Goal: Task Accomplishment & Management: Complete application form

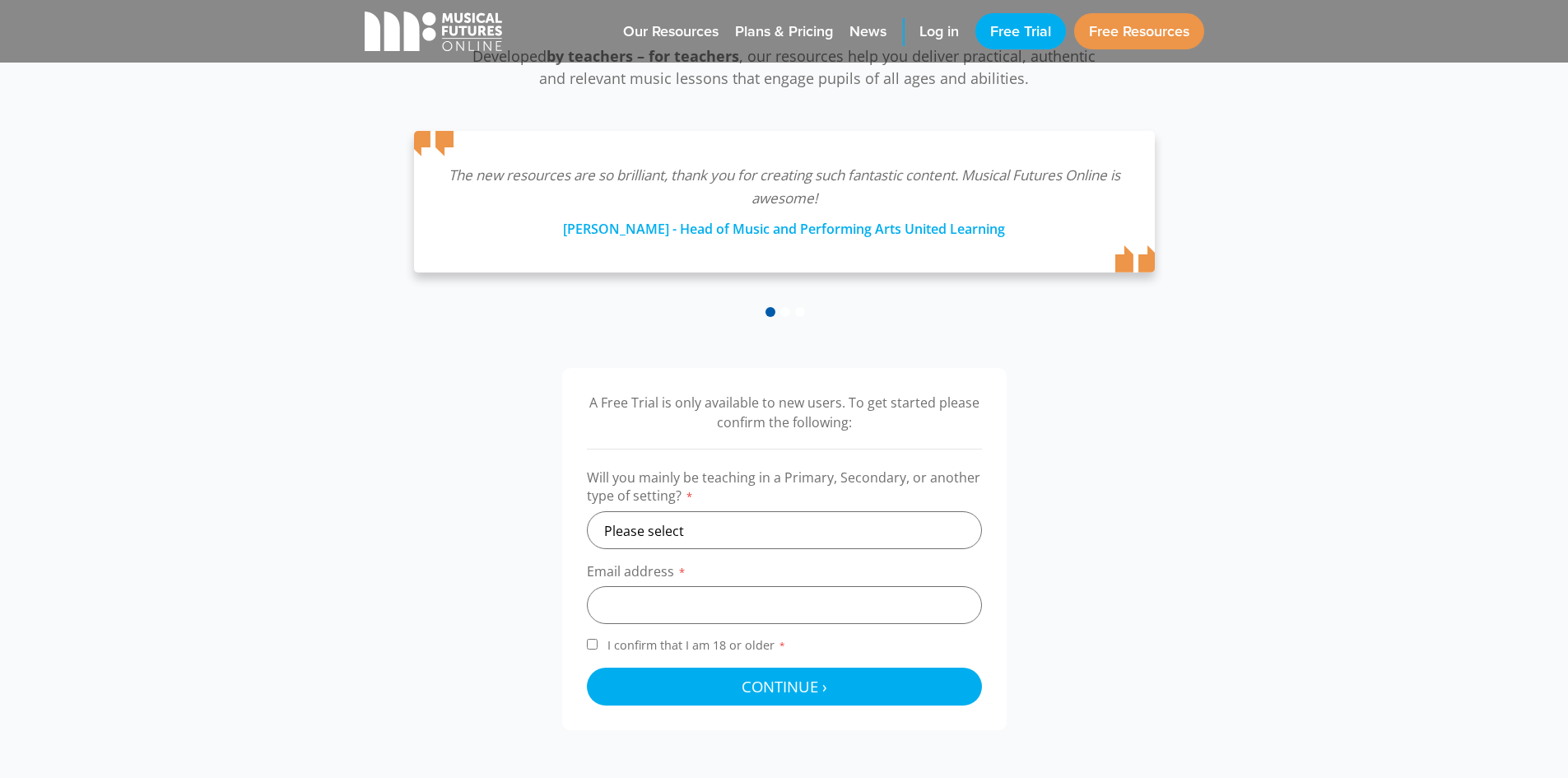
scroll to position [247, 0]
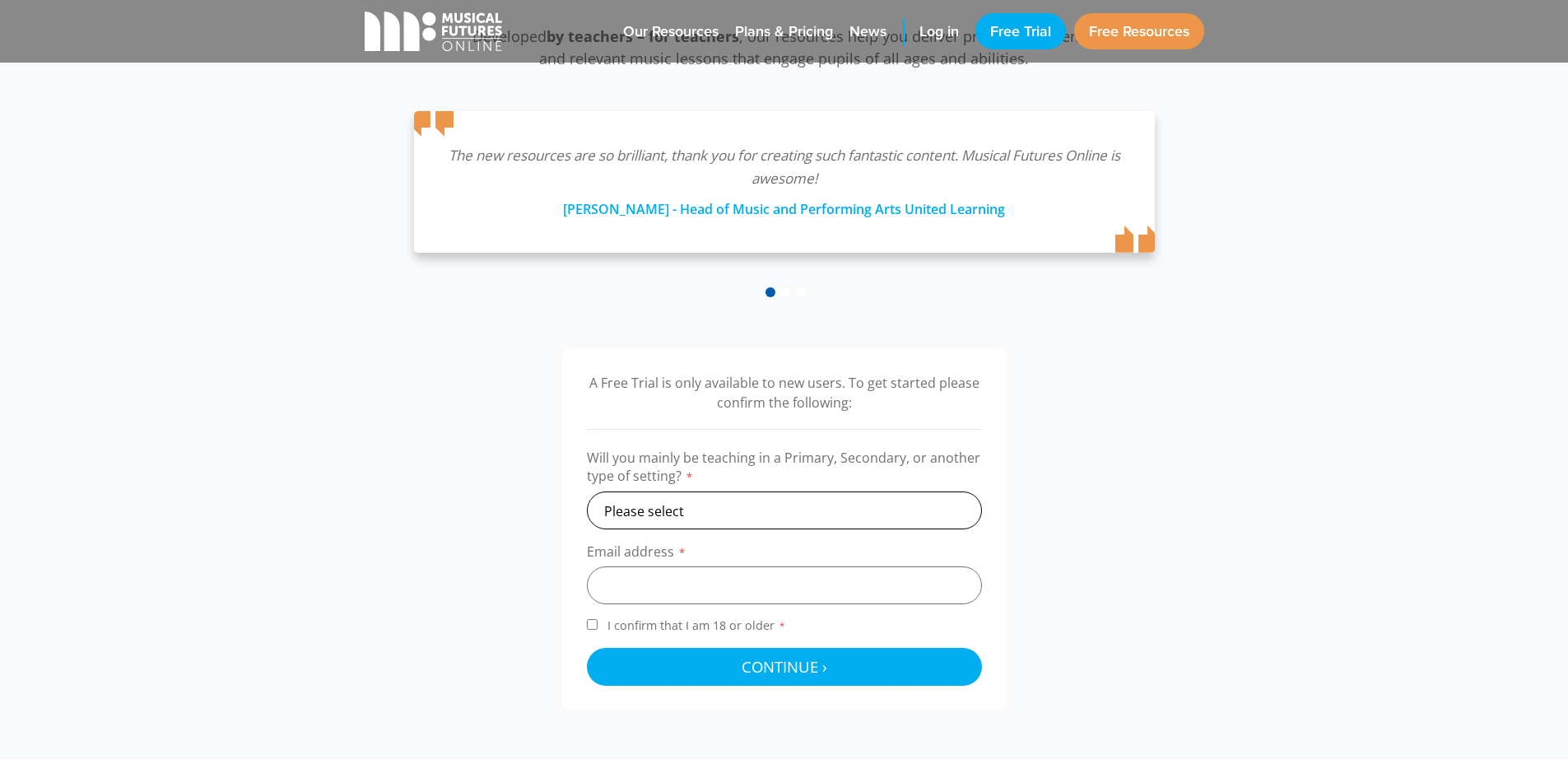
click at [690, 506] on select "Please select Primary Secondary Other" at bounding box center [785, 510] width 395 height 38
select select "primary"
click at [587, 492] on select "Please select Primary Secondary Other" at bounding box center [785, 510] width 395 height 38
click at [749, 578] on input "email" at bounding box center [785, 585] width 395 height 38
click at [748, 579] on input "email" at bounding box center [785, 585] width 395 height 38
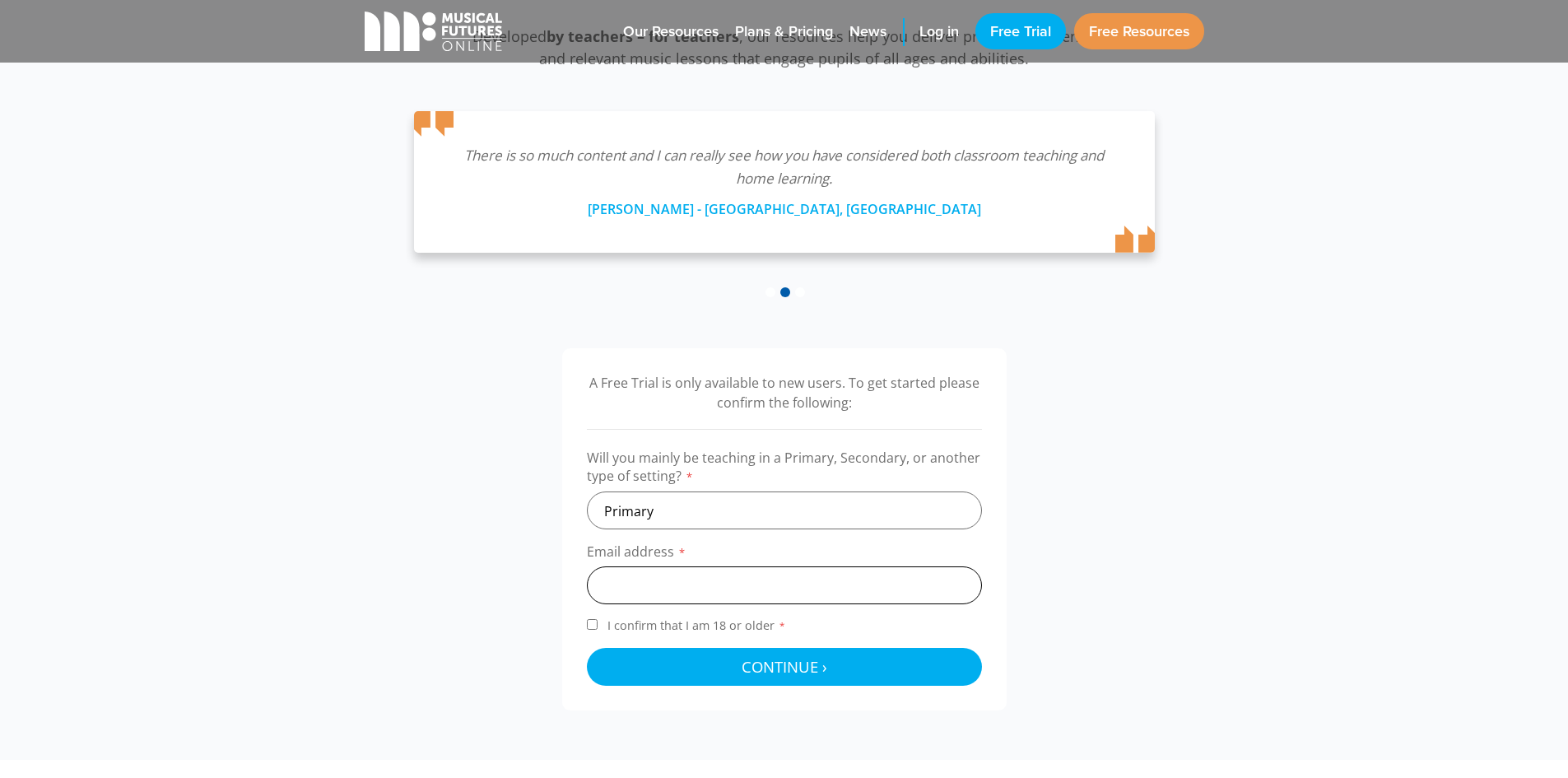
click at [748, 579] on input "email" at bounding box center [785, 585] width 395 height 38
click at [732, 593] on input "email" at bounding box center [785, 585] width 395 height 38
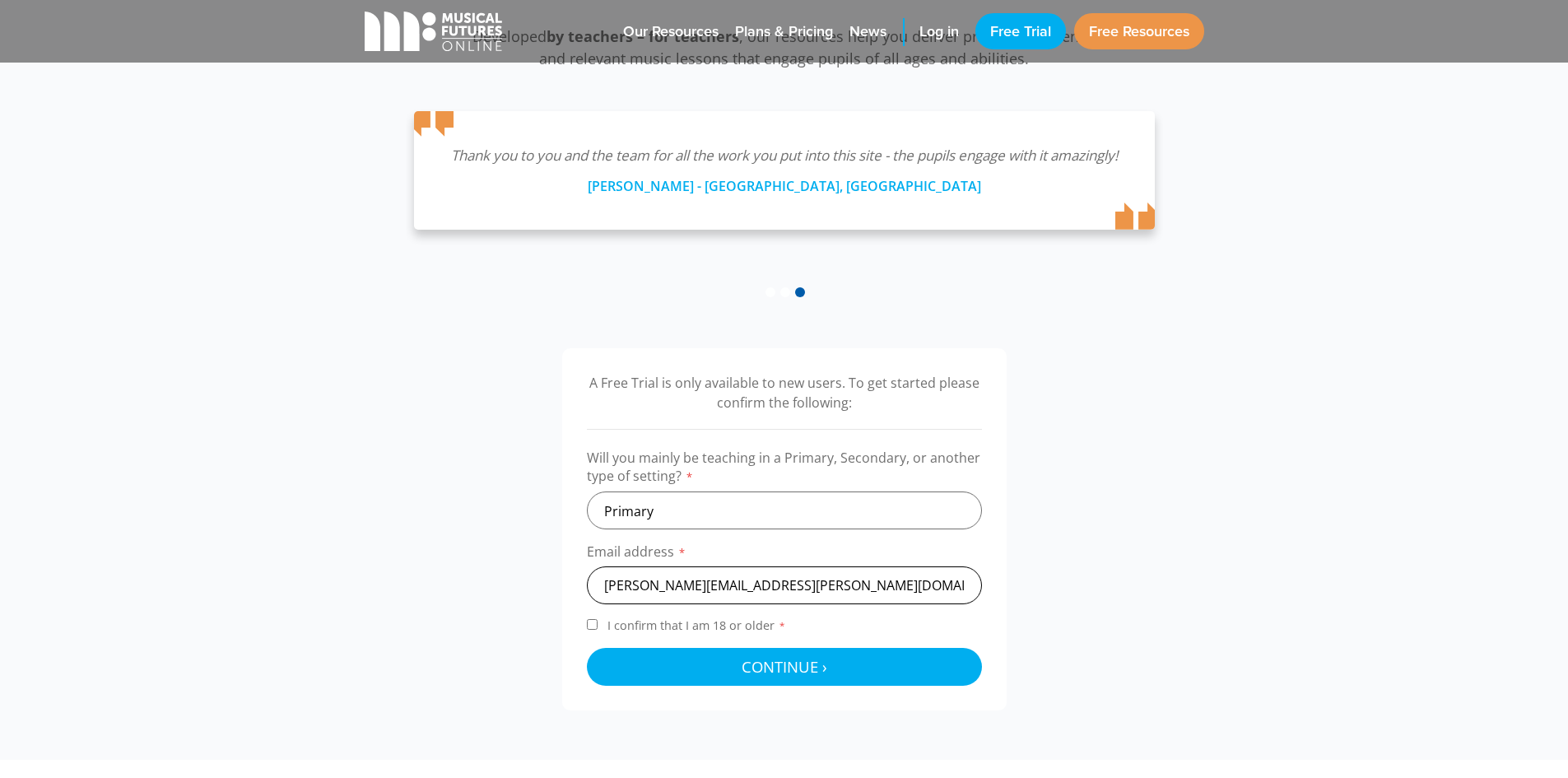
type input "[PERSON_NAME][EMAIL_ADDRESS][PERSON_NAME][DOMAIN_NAME]"
click at [593, 621] on input "I confirm that I am 18 or older *" at bounding box center [593, 624] width 11 height 11
checkbox input "true"
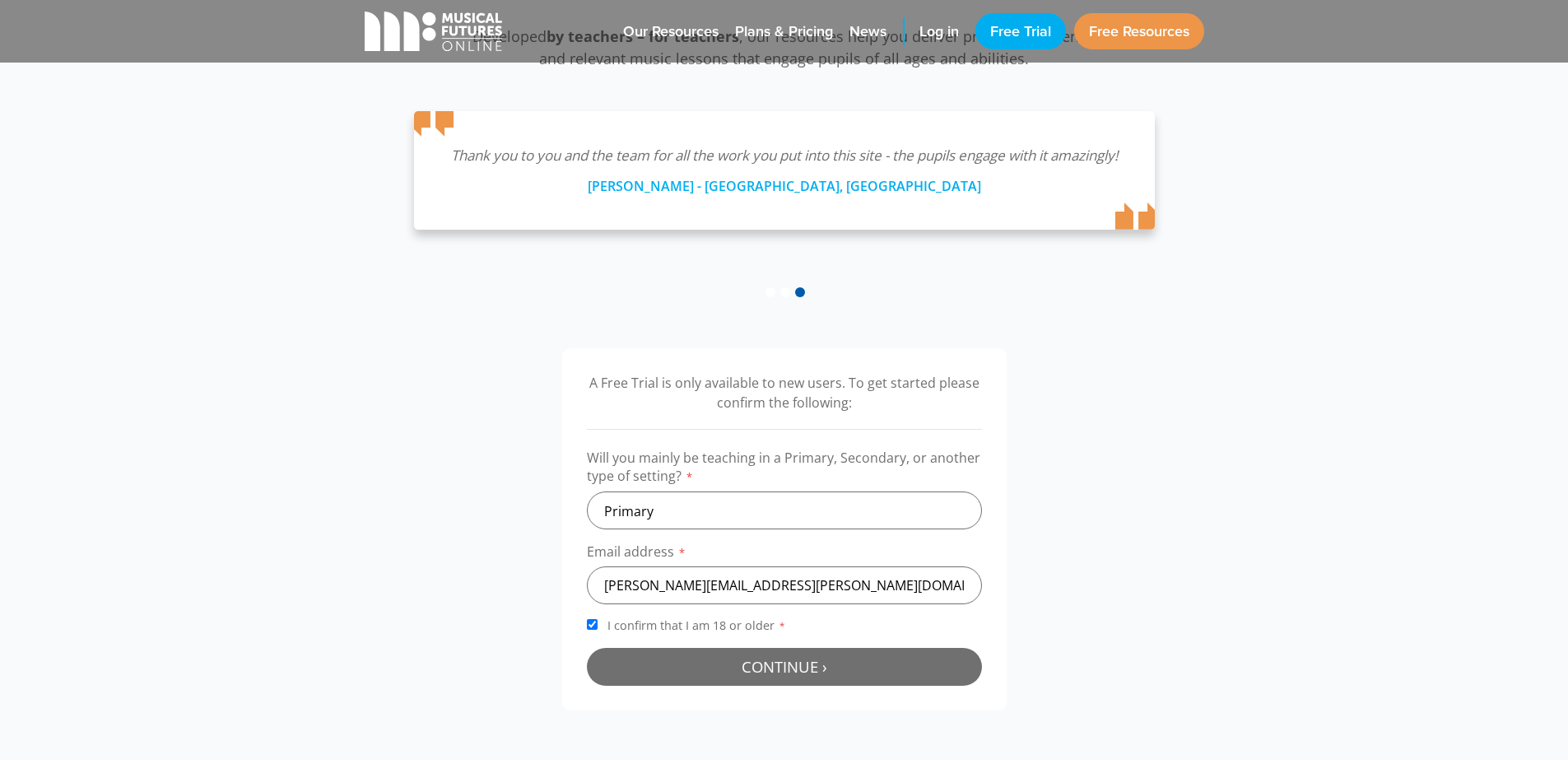
click at [744, 652] on button "Continue › Checking your details..." at bounding box center [785, 666] width 395 height 38
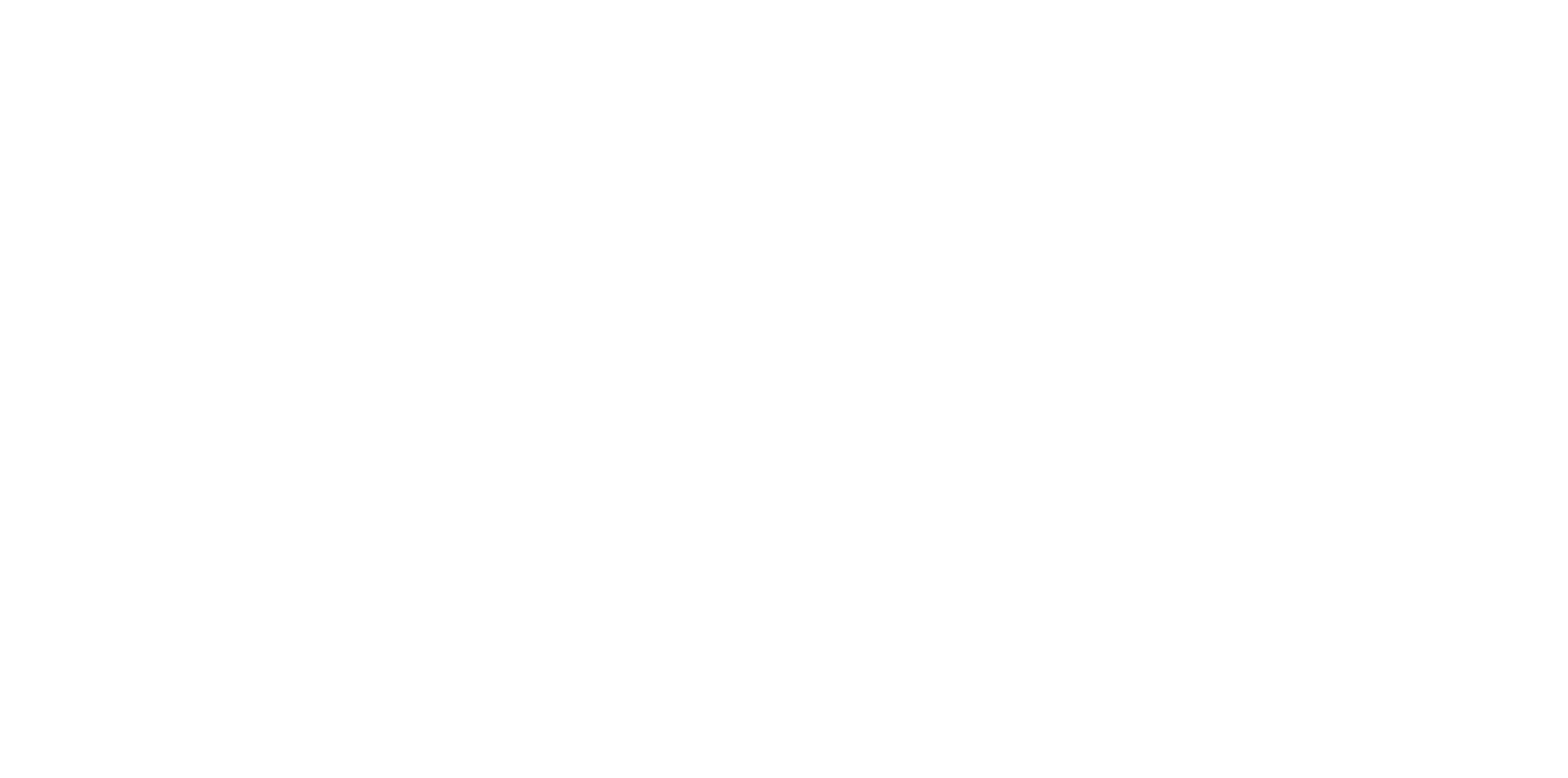
scroll to position [529, 0]
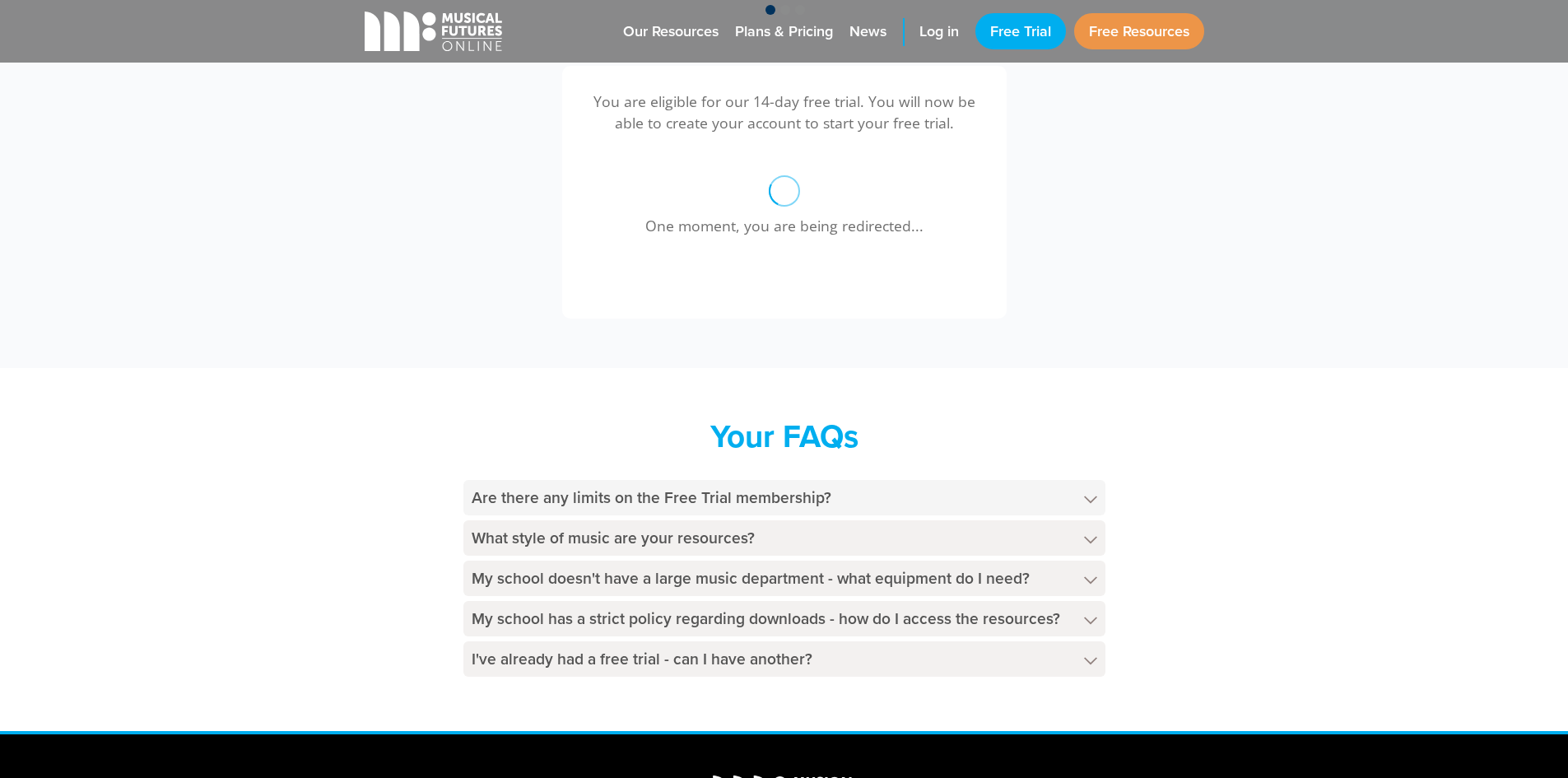
click at [1084, 497] on icon at bounding box center [1090, 499] width 13 height 8
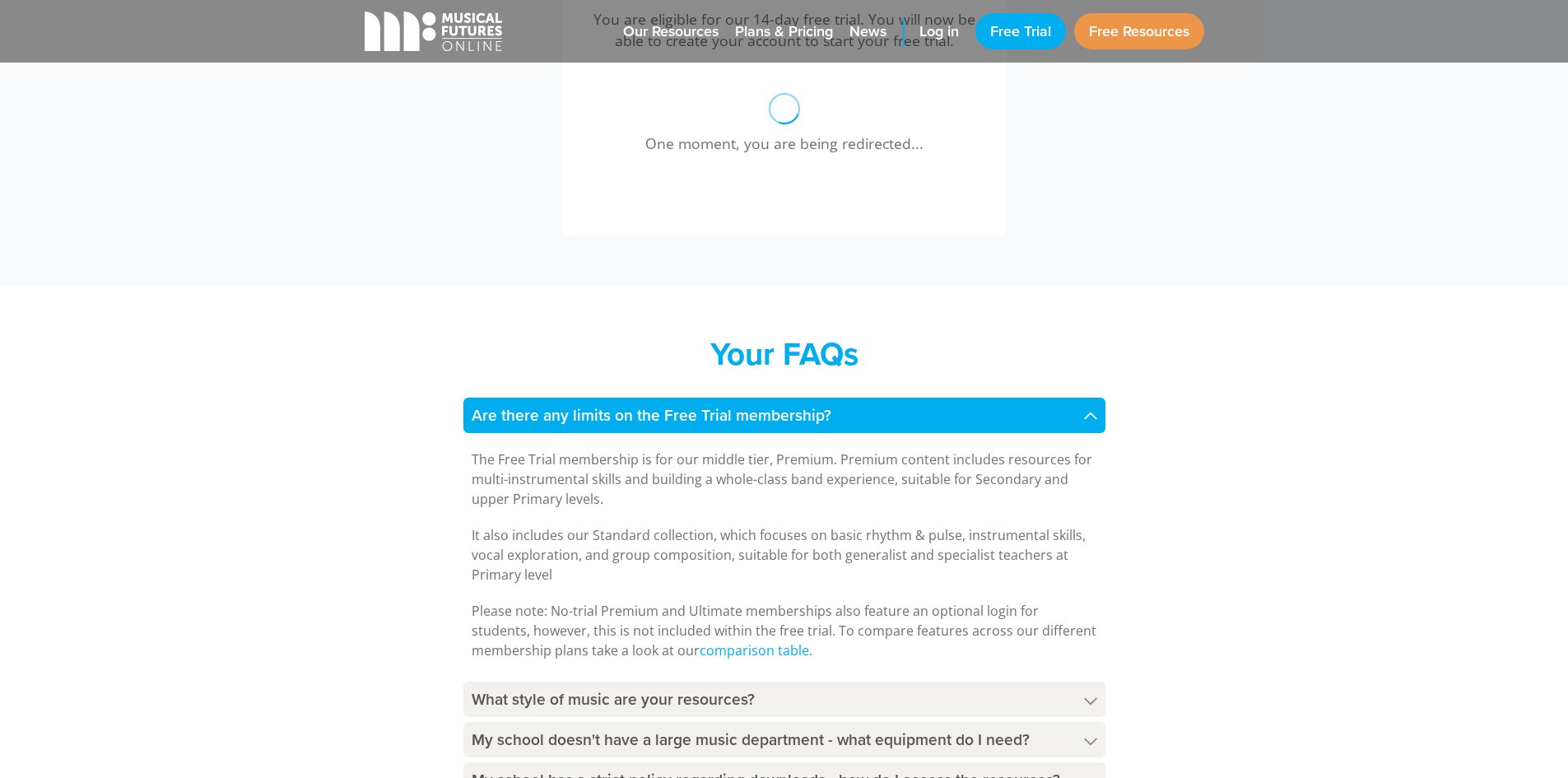
scroll to position [694, 0]
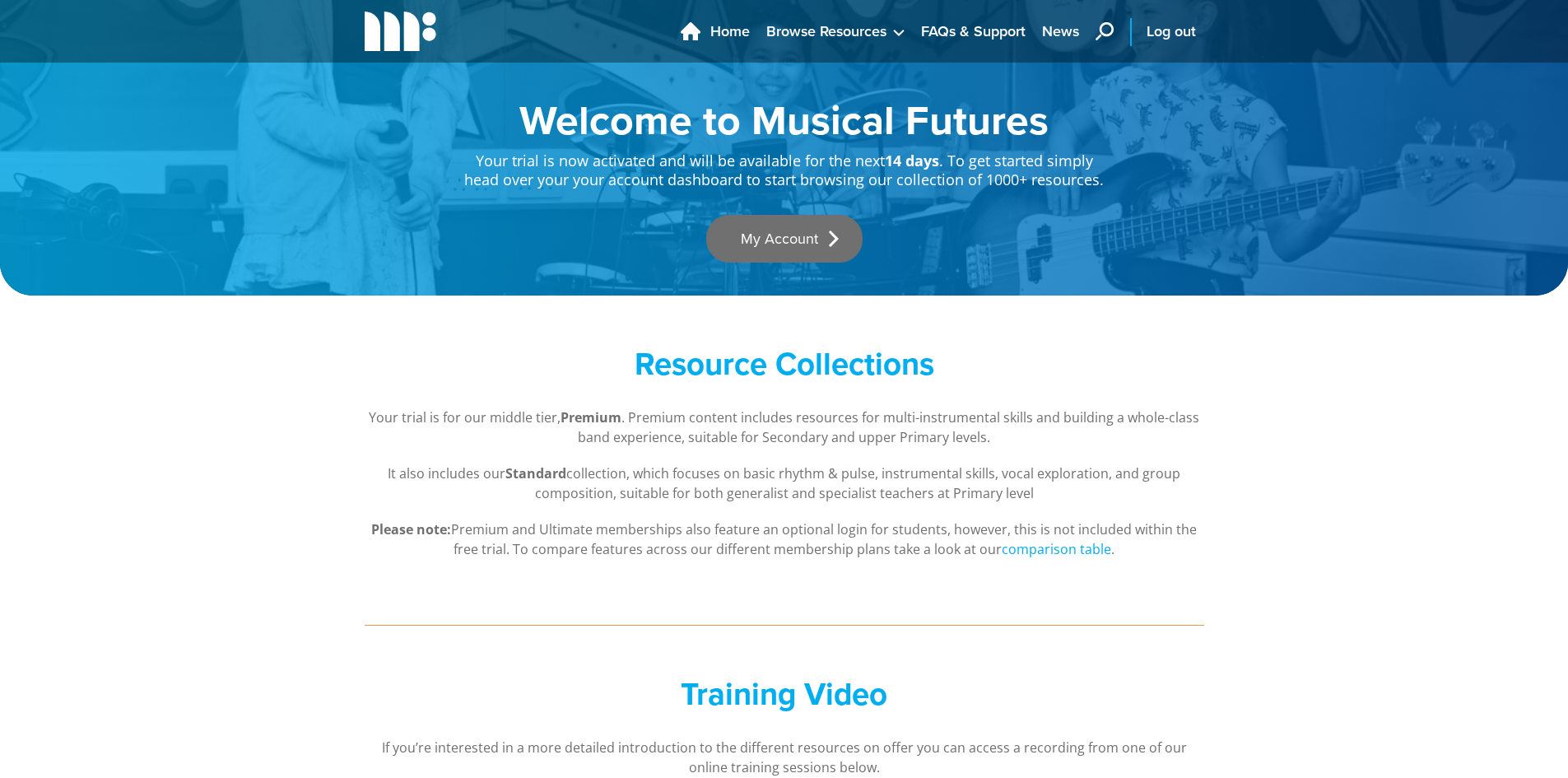
click at [795, 241] on link "My Account" at bounding box center [784, 239] width 156 height 47
click at [790, 235] on link "My Account" at bounding box center [784, 239] width 156 height 47
